Goal: Information Seeking & Learning: Check status

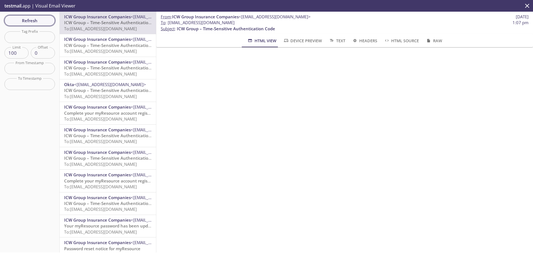
click at [32, 19] on span "Refresh" at bounding box center [30, 20] width 42 height 7
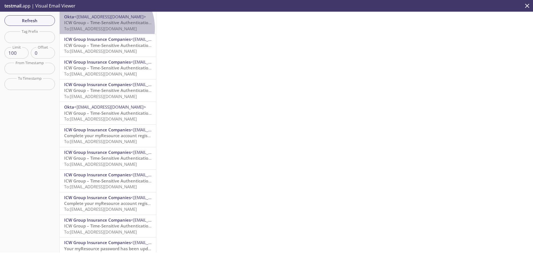
click at [101, 28] on span "To: myresource.kaitlin001@inbox.testmail.app" at bounding box center [100, 29] width 73 height 6
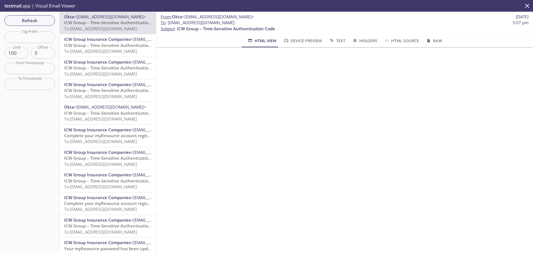
drag, startPoint x: 31, startPoint y: 22, endPoint x: 81, endPoint y: 28, distance: 49.5
click at [35, 22] on span "Refresh" at bounding box center [30, 20] width 42 height 7
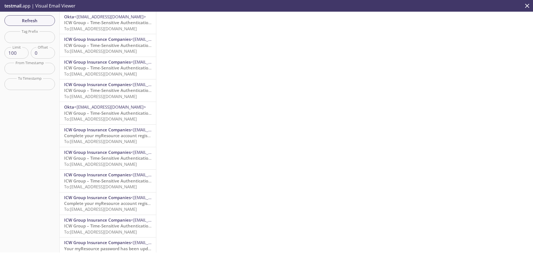
click at [103, 24] on span "ICW Group – Time-Sensitive Authentication Code" at bounding box center [113, 23] width 98 height 6
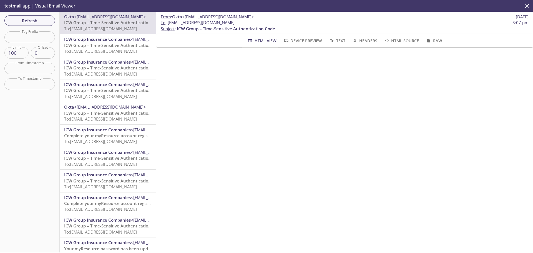
click at [33, 18] on button "Refresh" at bounding box center [29, 20] width 51 height 11
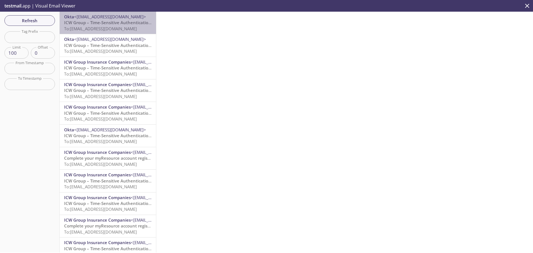
click at [115, 30] on span "To: myresource.paradise25@inbox.testmail.app" at bounding box center [100, 29] width 73 height 6
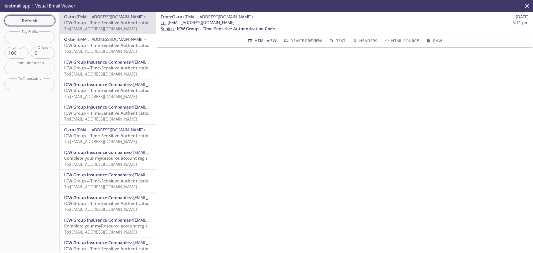
click at [25, 21] on span "Refresh" at bounding box center [30, 20] width 42 height 7
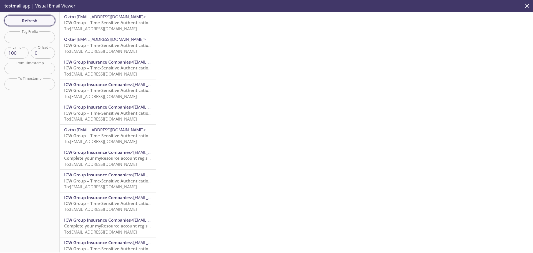
click at [28, 18] on span "Refresh" at bounding box center [30, 20] width 42 height 7
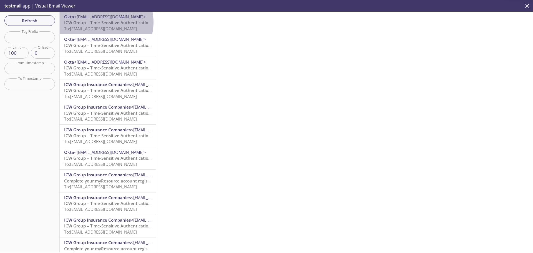
click at [101, 22] on span "ICW Group – Time-Sensitive Authentication Code" at bounding box center [113, 23] width 98 height 6
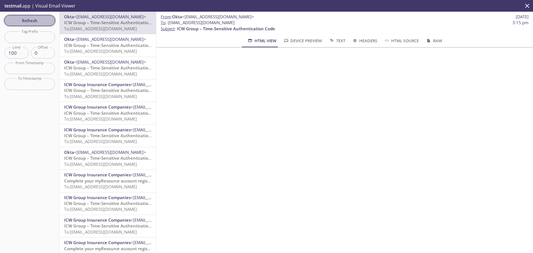
click at [39, 21] on span "Refresh" at bounding box center [30, 20] width 42 height 7
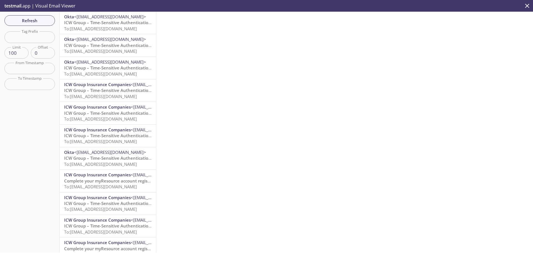
drag, startPoint x: 19, startPoint y: 19, endPoint x: 68, endPoint y: 29, distance: 49.4
click at [20, 19] on span "Refresh" at bounding box center [30, 20] width 42 height 7
click at [116, 24] on span "ICW Group – Time-Sensitive Authentication Code" at bounding box center [113, 23] width 98 height 6
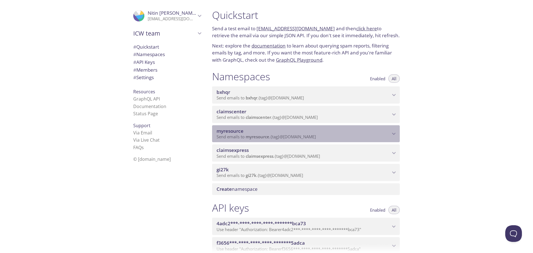
click at [258, 135] on span "myresource" at bounding box center [258, 137] width 24 height 6
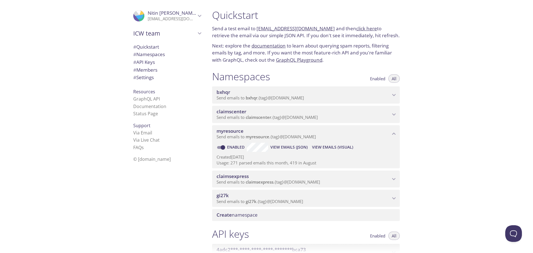
click at [321, 148] on span "View Emails (Visual)" at bounding box center [332, 147] width 41 height 7
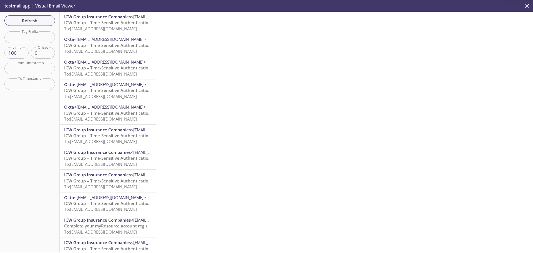
click at [111, 27] on span "To: [EMAIL_ADDRESS][DOMAIN_NAME]" at bounding box center [100, 29] width 73 height 6
